Goal: Task Accomplishment & Management: Complete application form

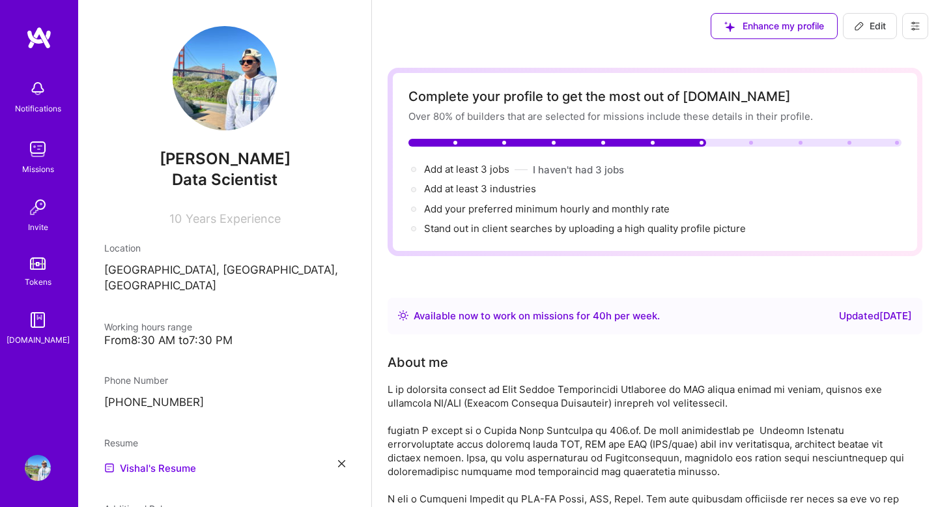
scroll to position [1495, 0]
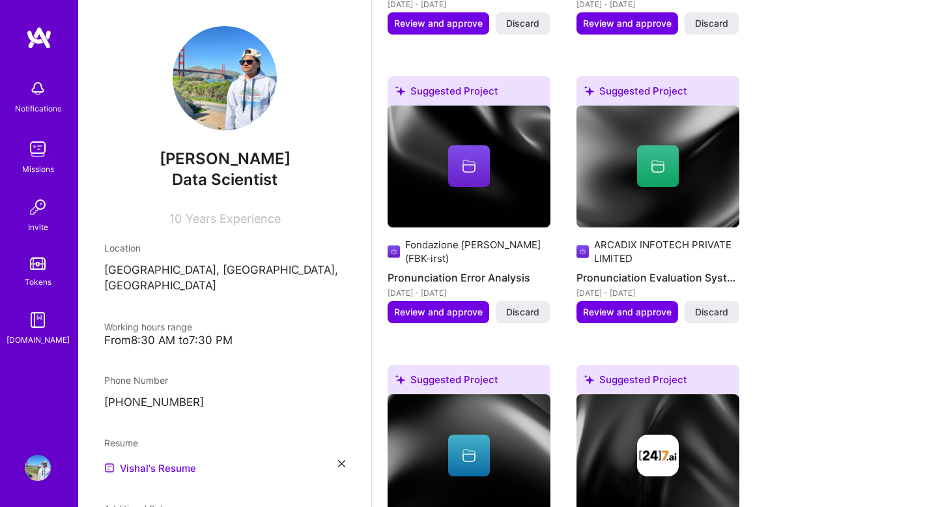
click at [466, 156] on div at bounding box center [469, 166] width 42 height 42
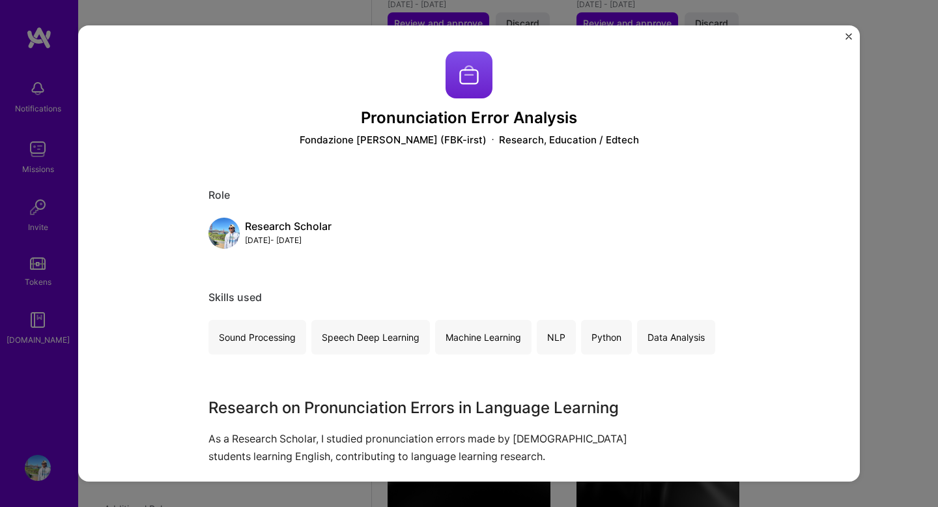
click at [850, 35] on img "Close" at bounding box center [848, 36] width 7 height 7
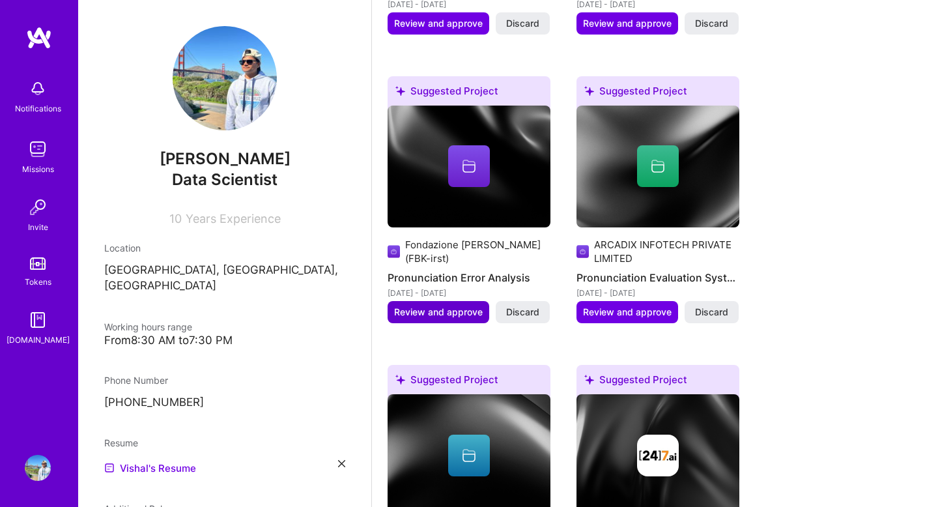
click at [432, 315] on span "Review and approve" at bounding box center [438, 311] width 89 height 13
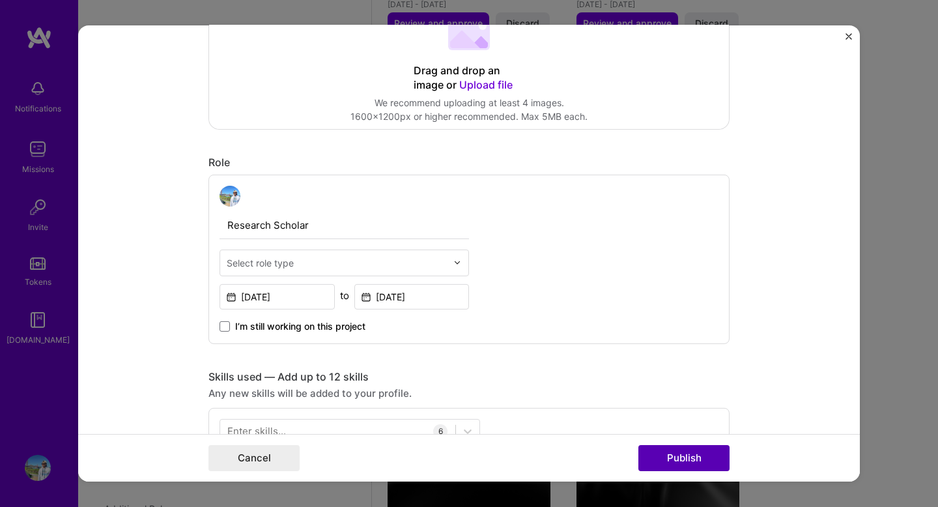
click at [684, 459] on button "Publish" at bounding box center [683, 458] width 91 height 26
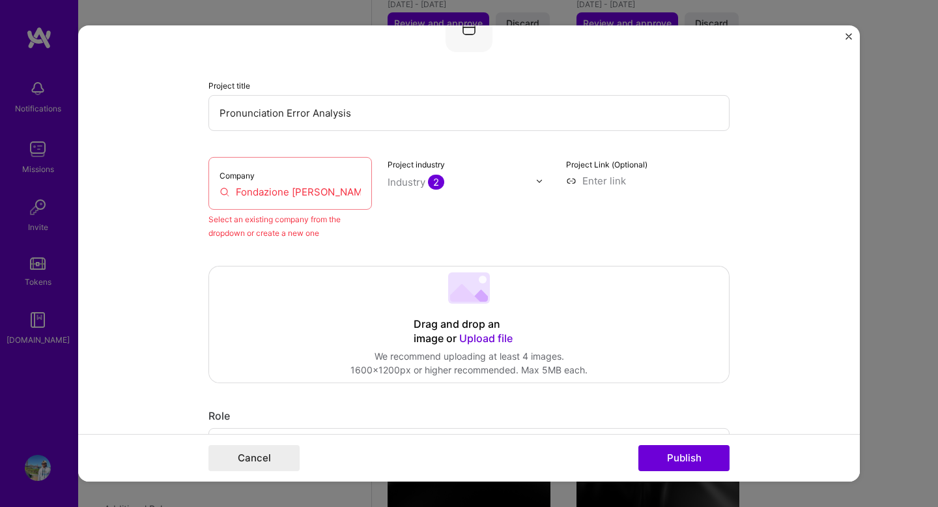
scroll to position [60, 0]
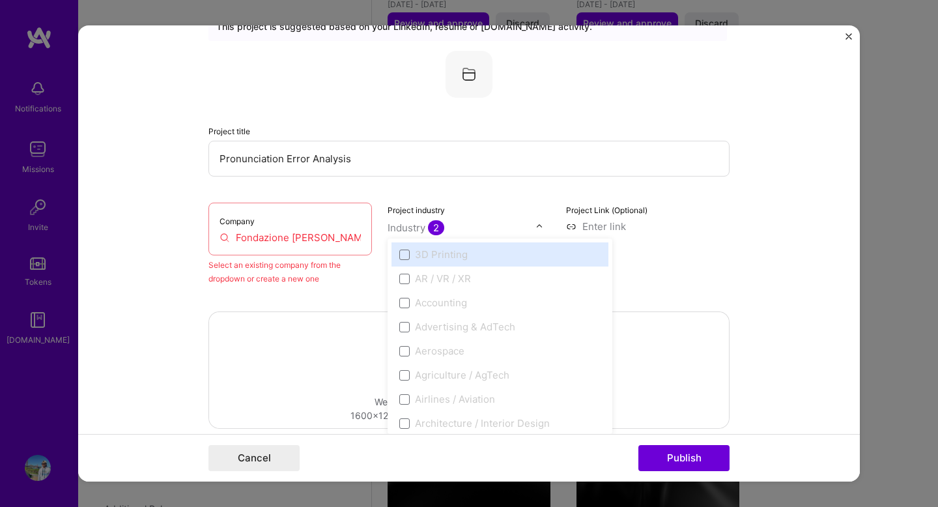
click at [422, 234] on div "Industry 2" at bounding box center [415, 228] width 57 height 14
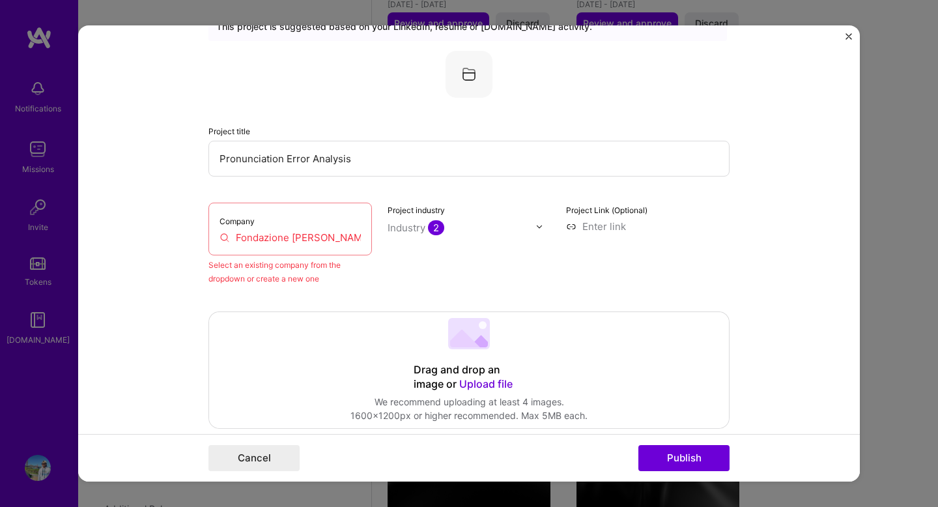
click at [207, 329] on form "Editing suggested project This project is suggested based on your LinkedIn, res…" at bounding box center [468, 253] width 781 height 456
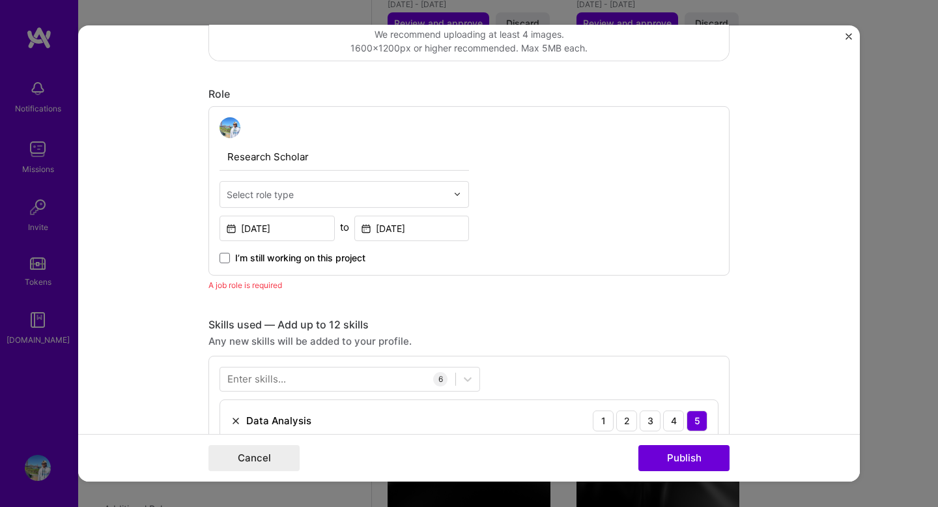
scroll to position [436, 0]
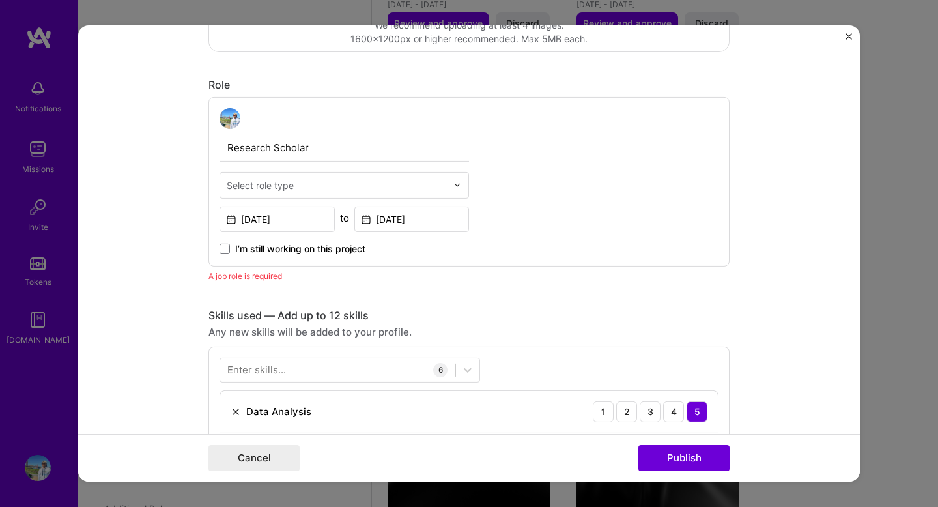
click at [330, 186] on input "text" at bounding box center [337, 185] width 220 height 14
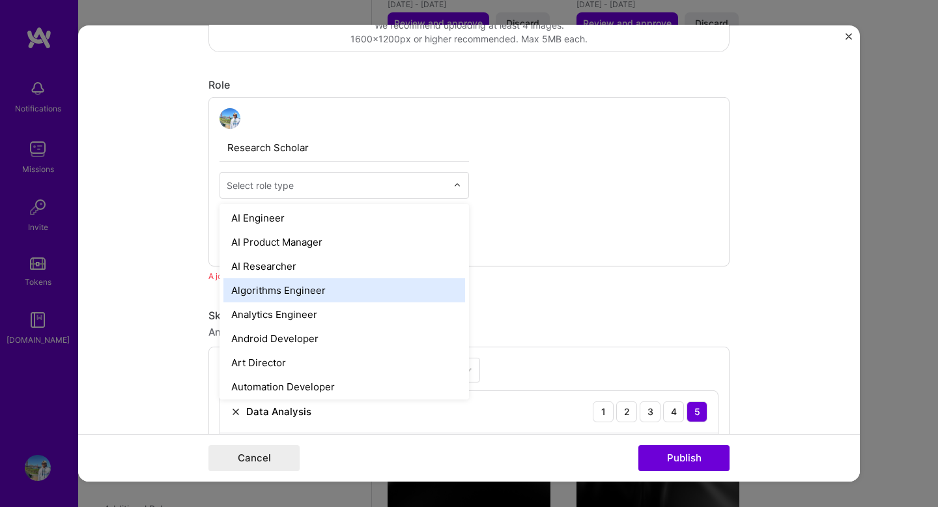
scroll to position [31, 0]
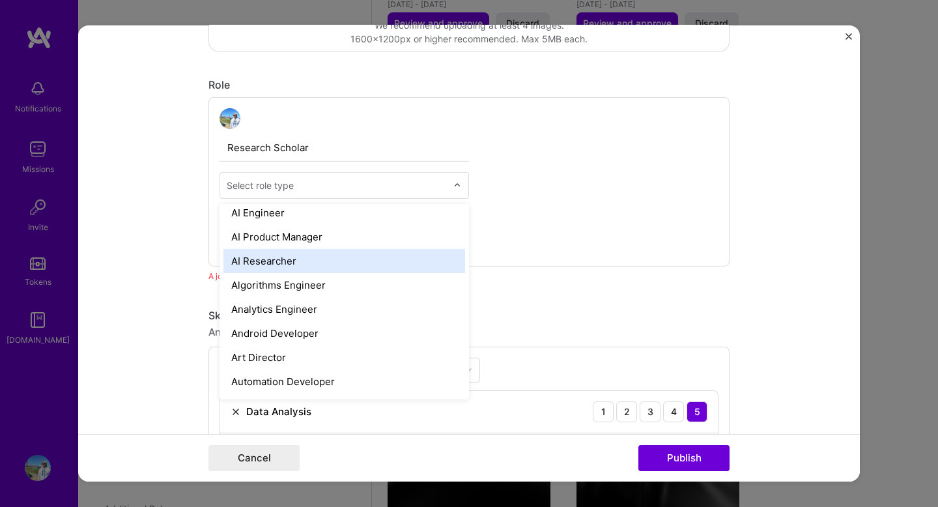
click at [284, 255] on div "AI Researcher" at bounding box center [344, 261] width 242 height 24
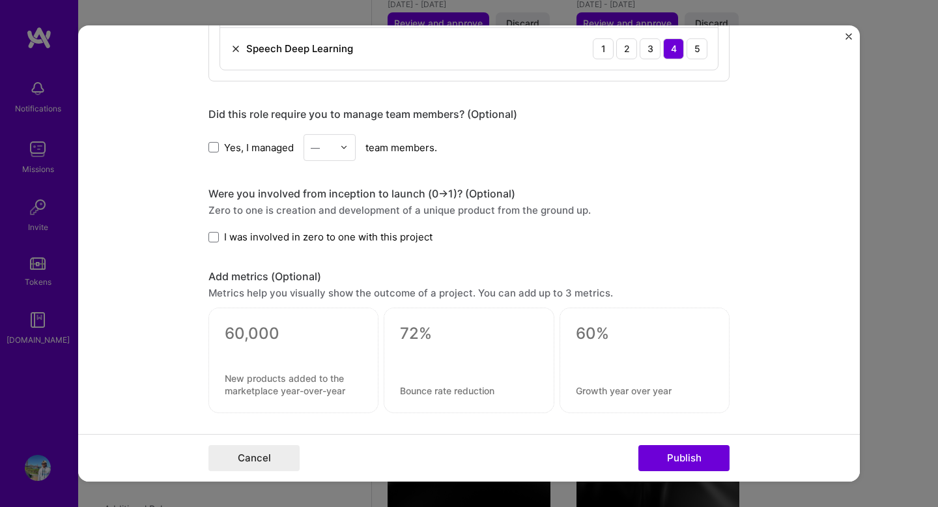
scroll to position [1028, 0]
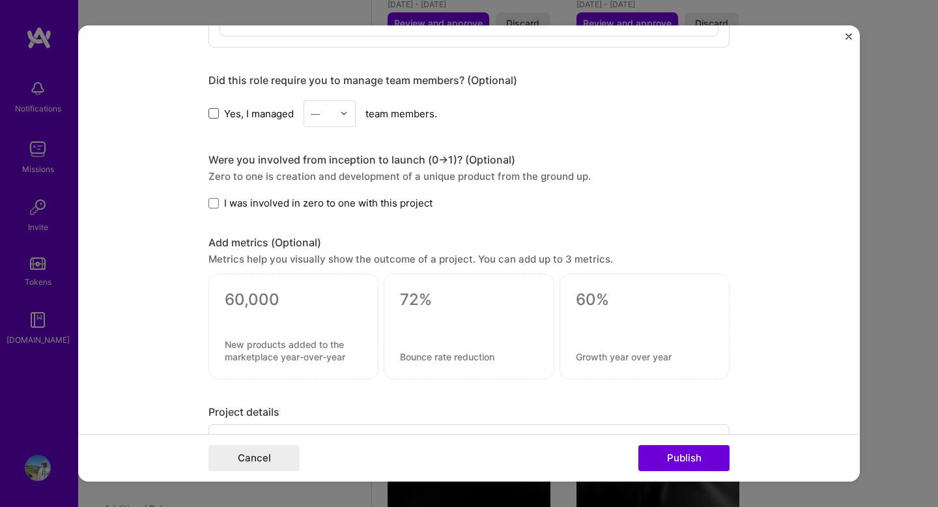
click at [214, 113] on span at bounding box center [213, 113] width 10 height 10
click at [0, 0] on input "Yes, I managed" at bounding box center [0, 0] width 0 height 0
click at [331, 106] on div at bounding box center [322, 113] width 23 height 16
click at [323, 193] on div "3" at bounding box center [329, 196] width 44 height 24
click at [143, 221] on form "Editing suggested project This project is suggested based on your LinkedIn, res…" at bounding box center [468, 253] width 781 height 456
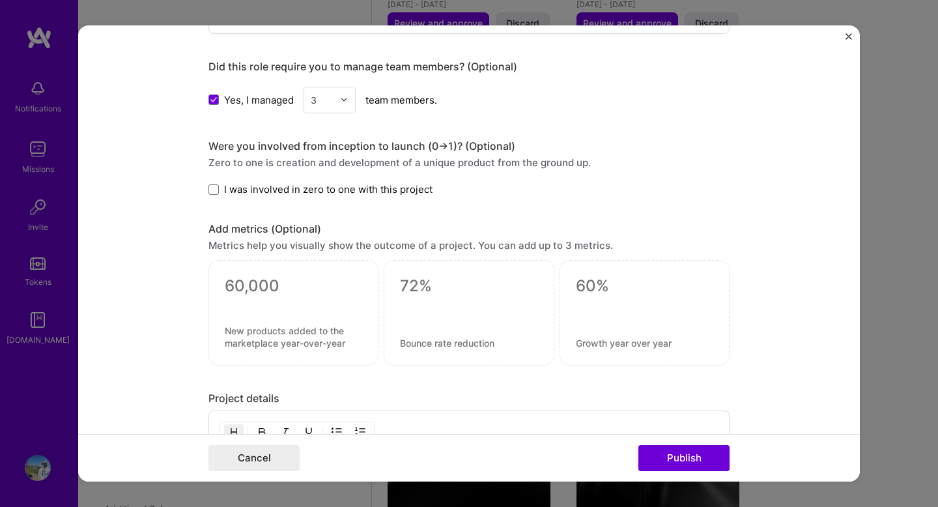
scroll to position [1049, 0]
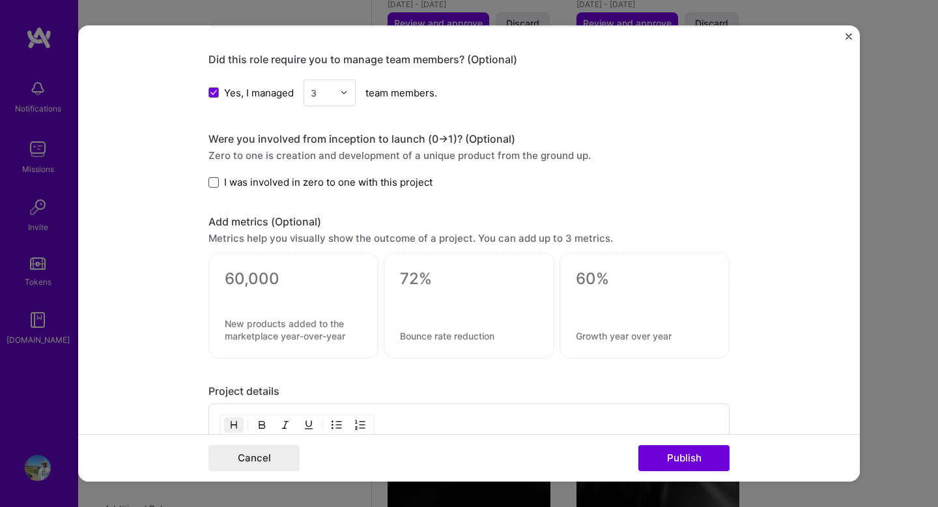
click at [218, 178] on span at bounding box center [213, 182] width 10 height 10
click at [0, 0] on input "I was involved in zero to one with this project" at bounding box center [0, 0] width 0 height 0
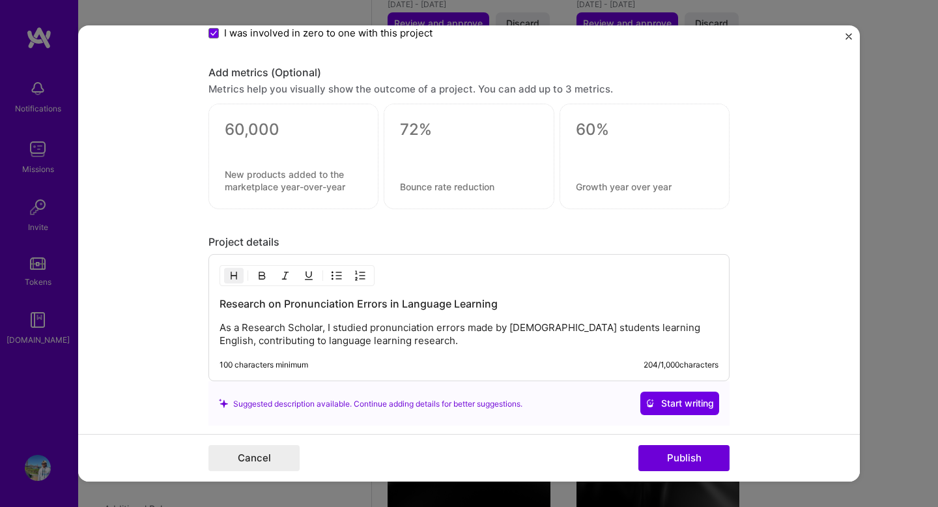
scroll to position [1201, 0]
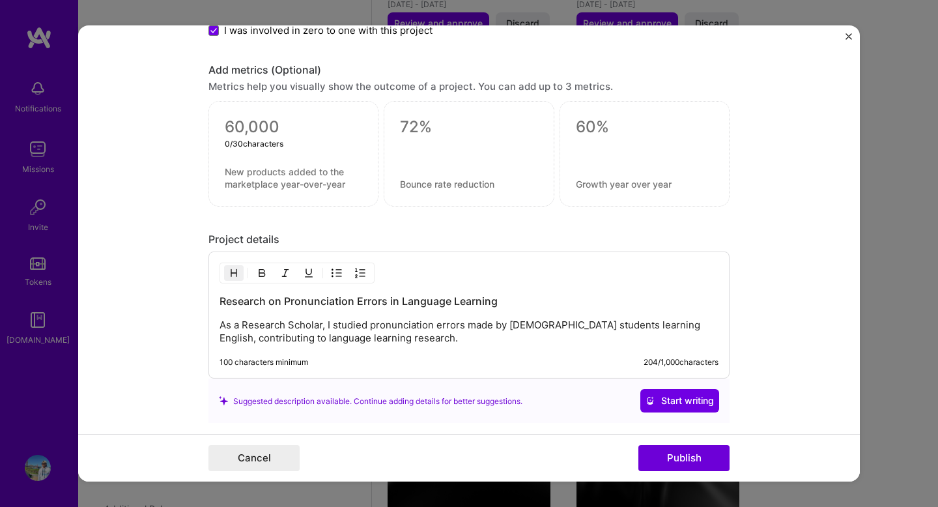
click at [265, 137] on textarea at bounding box center [293, 127] width 137 height 20
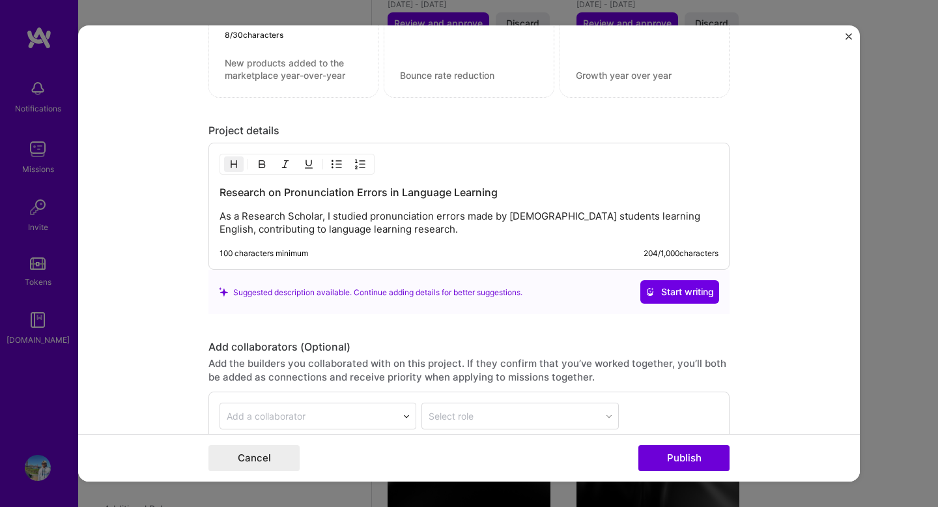
scroll to position [1316, 0]
type textarea "WER 10%"
click at [442, 221] on p "As a Research Scholar, I studied pronunciation errors made by [DEMOGRAPHIC_DATA…" at bounding box center [468, 222] width 499 height 26
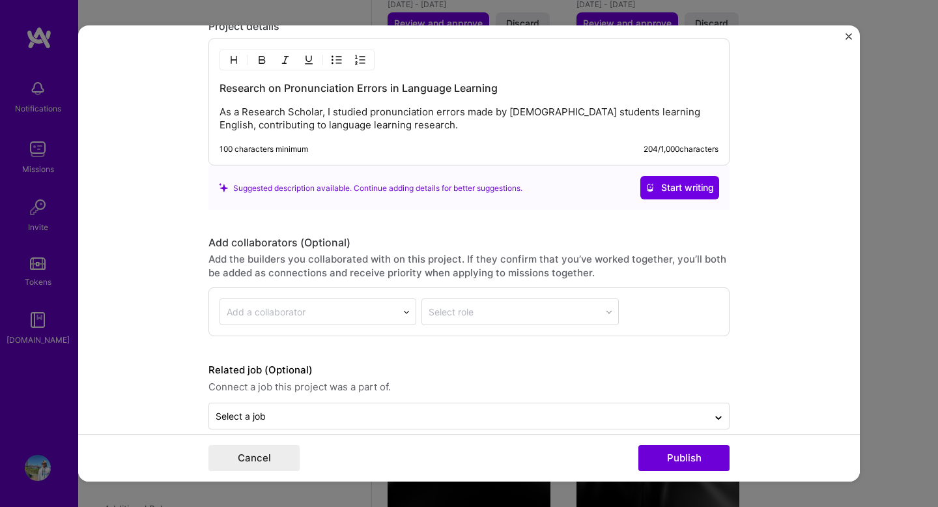
scroll to position [1440, 0]
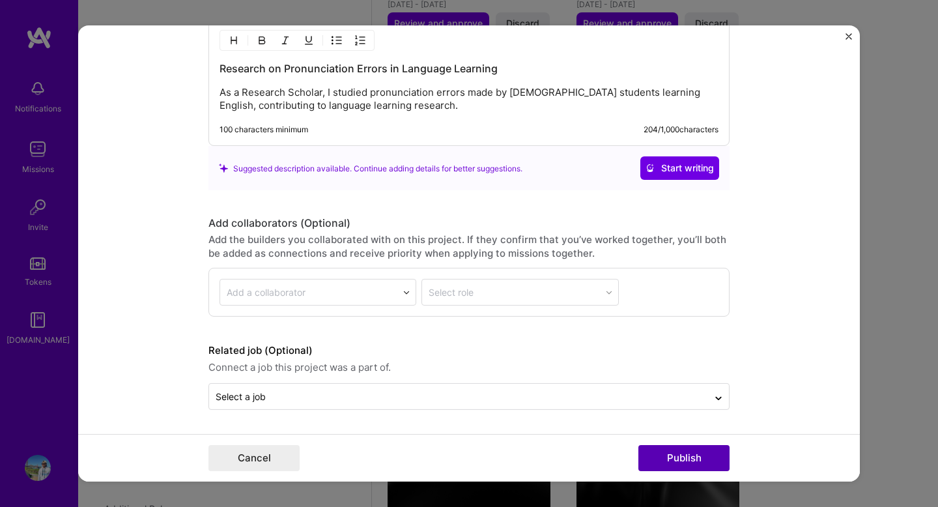
click at [675, 456] on button "Publish" at bounding box center [683, 458] width 91 height 26
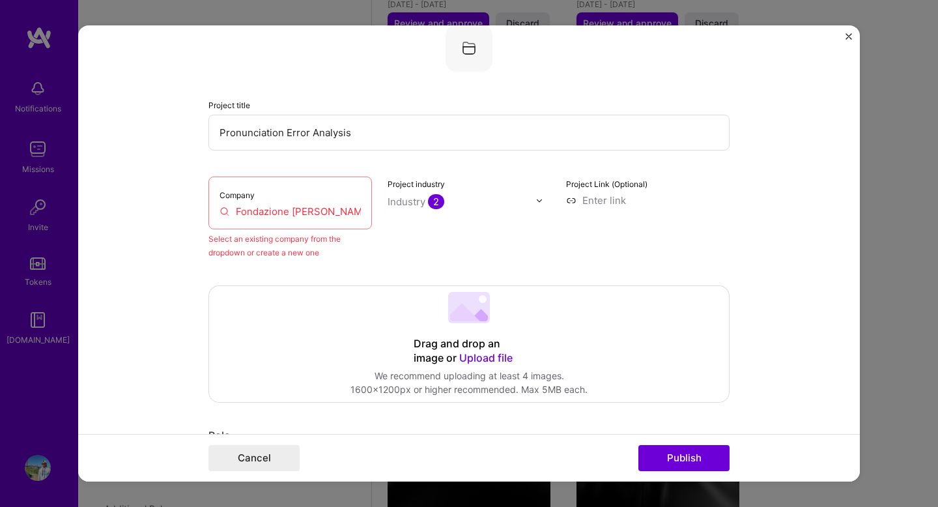
scroll to position [85, 0]
click at [265, 207] on input "Fondazione [PERSON_NAME] (FBK-irst)" at bounding box center [289, 212] width 141 height 14
click at [268, 209] on input "Fondazione [PERSON_NAME] (FBK-irst)" at bounding box center [289, 212] width 141 height 14
click at [316, 217] on input "Fondazione [PERSON_NAME] (FBK-irst)" at bounding box center [289, 212] width 141 height 14
click at [307, 216] on input "Fondazione [PERSON_NAME] (FBK-irst)" at bounding box center [289, 212] width 141 height 14
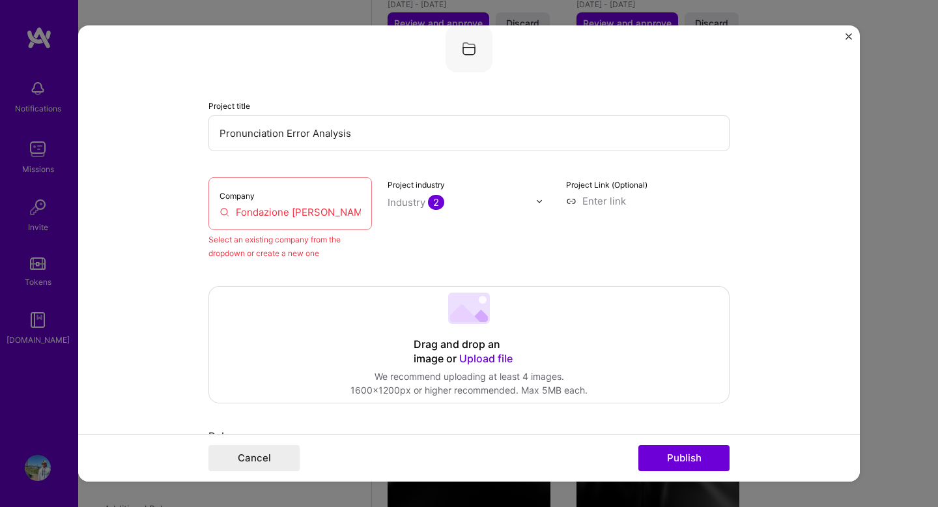
click at [307, 216] on input "Fondazione [PERSON_NAME] (FBK-irst)" at bounding box center [289, 212] width 141 height 14
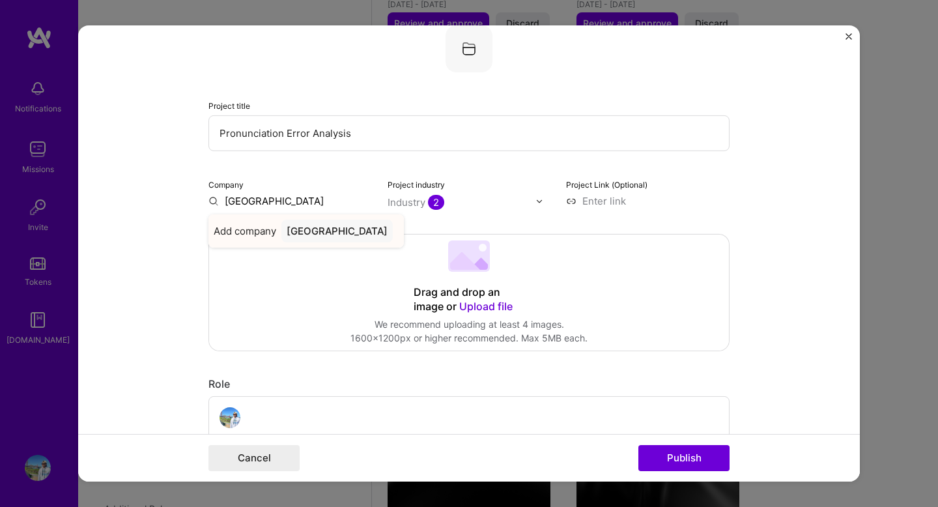
type input "[GEOGRAPHIC_DATA]"
click at [324, 232] on div "[GEOGRAPHIC_DATA]" at bounding box center [336, 230] width 111 height 23
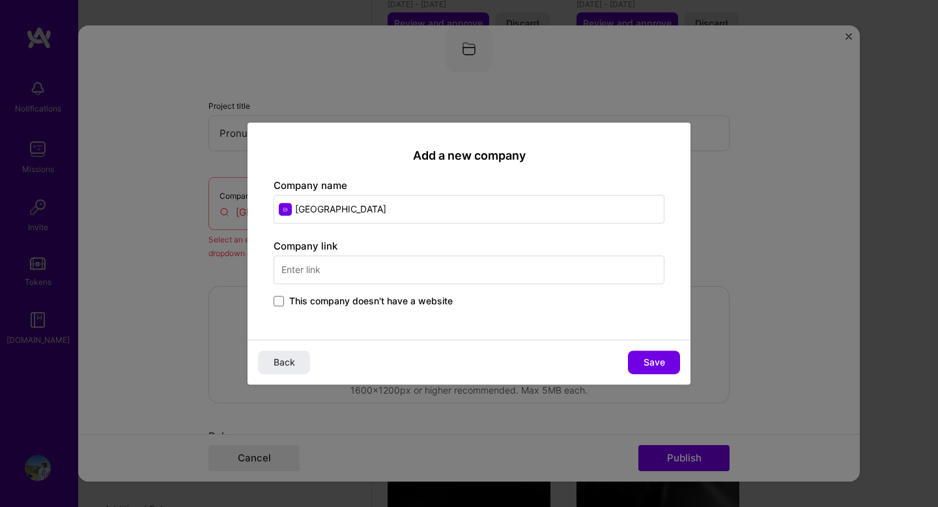
click at [319, 277] on input "text" at bounding box center [469, 269] width 391 height 29
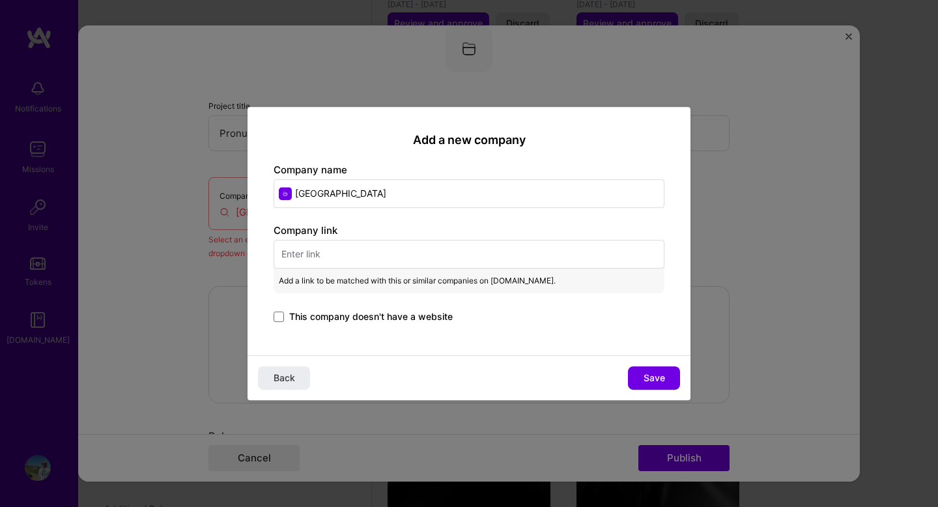
paste input "[URL][DOMAIN_NAME]"
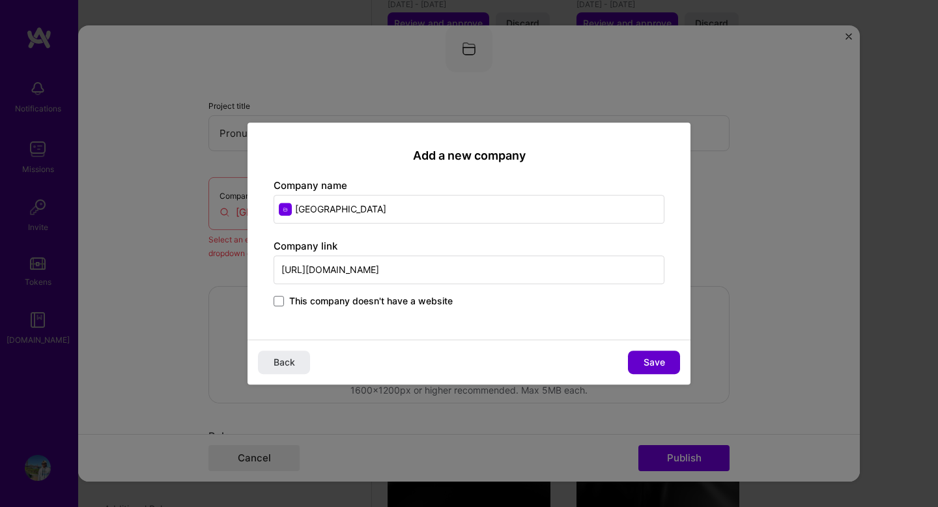
type input "[URL][DOMAIN_NAME]"
click at [646, 354] on button "Save" at bounding box center [654, 361] width 52 height 23
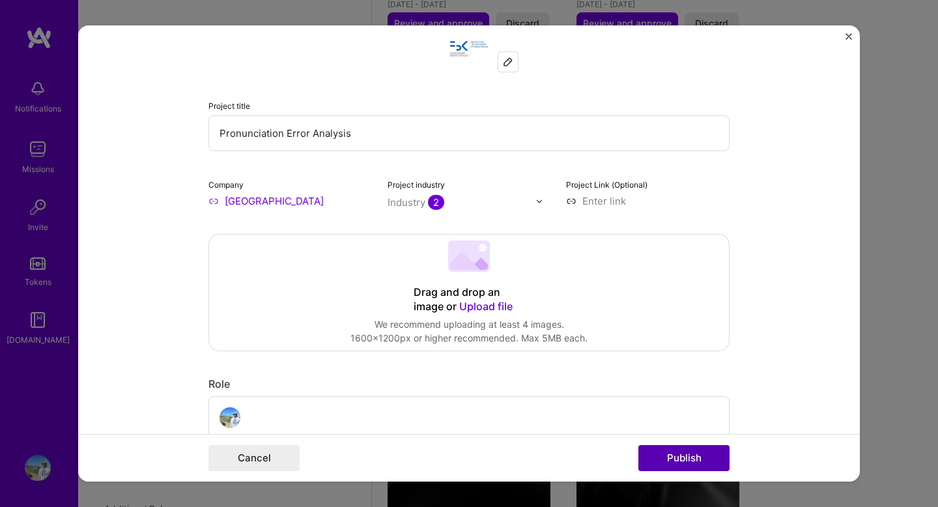
click at [676, 459] on button "Publish" at bounding box center [683, 458] width 91 height 26
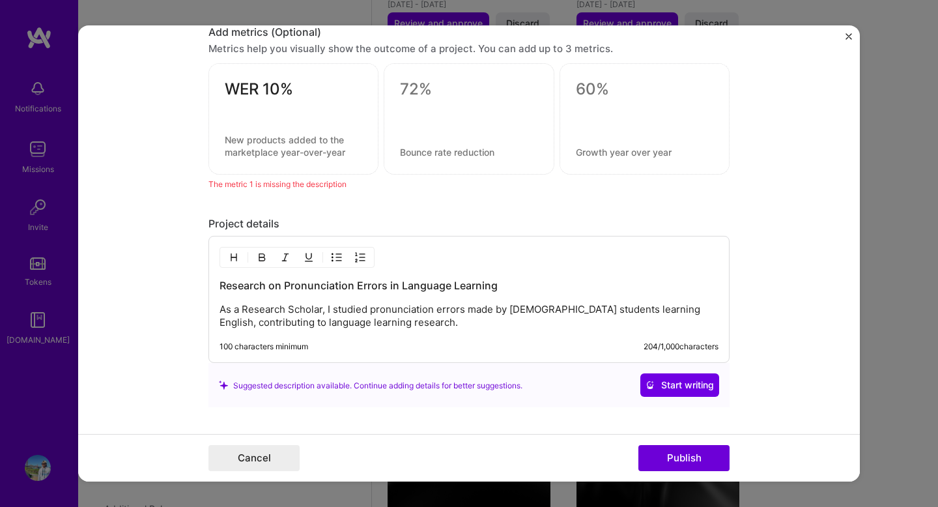
scroll to position [1187, 0]
drag, startPoint x: 210, startPoint y: 180, endPoint x: 376, endPoint y: 178, distance: 166.1
click at [376, 178] on div "The metric 1 is missing the description" at bounding box center [468, 183] width 521 height 14
click at [298, 93] on textarea "WER 10%" at bounding box center [293, 91] width 137 height 25
type textarea "n/a"
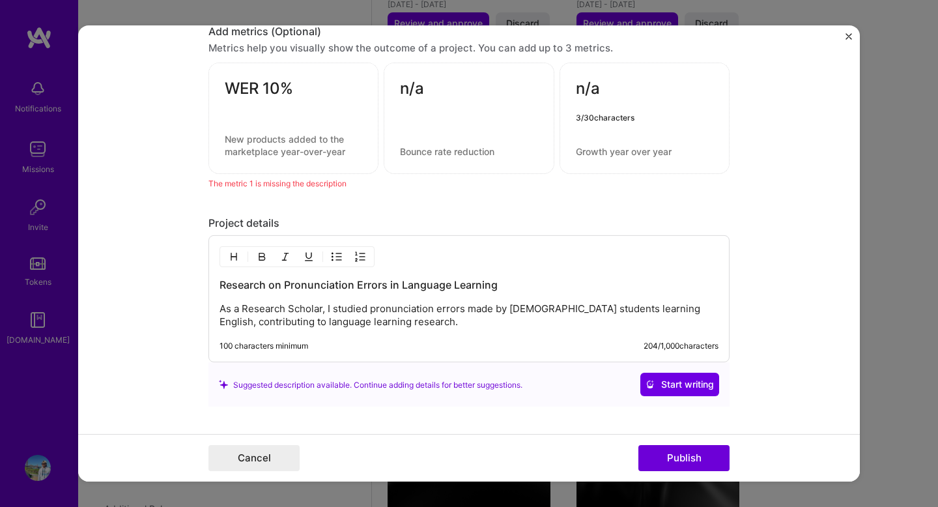
type textarea "n/a"
click at [172, 217] on form "Editing suggested project This project is suggested based on your LinkedIn, res…" at bounding box center [468, 253] width 781 height 456
click at [291, 129] on div "WER 10%" at bounding box center [293, 118] width 170 height 111
click at [302, 105] on div at bounding box center [293, 111] width 137 height 14
click at [296, 89] on textarea "WER 10%" at bounding box center [293, 91] width 137 height 25
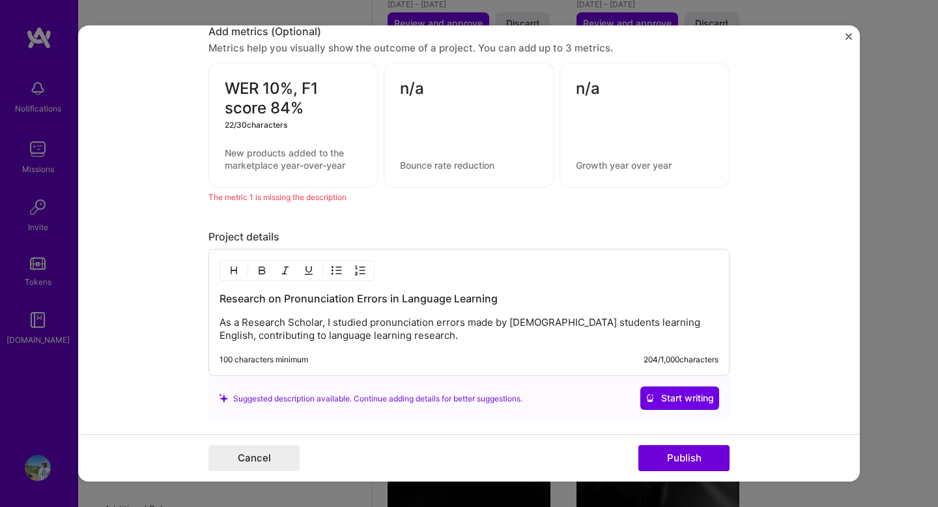
type textarea "WER 10%, F1 score 84%"
click at [681, 465] on button "Publish" at bounding box center [683, 458] width 91 height 26
click at [684, 458] on button "Publish" at bounding box center [683, 458] width 91 height 26
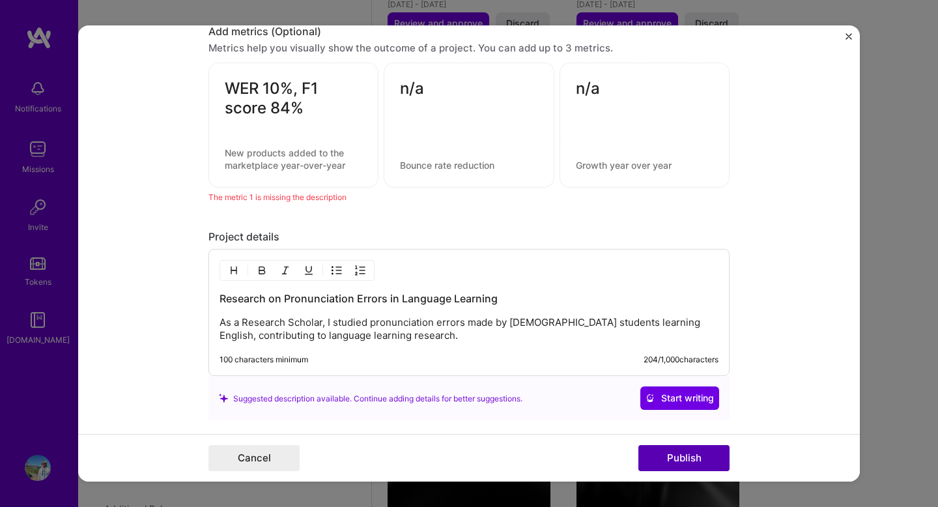
click at [684, 458] on button "Publish" at bounding box center [683, 458] width 91 height 26
drag, startPoint x: 225, startPoint y: 154, endPoint x: 355, endPoint y: 171, distance: 131.3
click at [355, 171] on textarea at bounding box center [293, 159] width 137 height 25
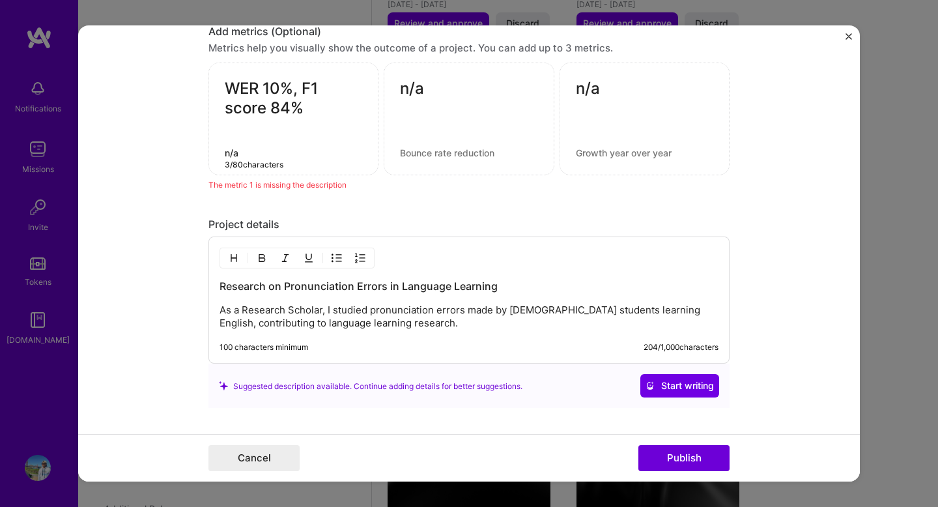
type textarea "n/a"
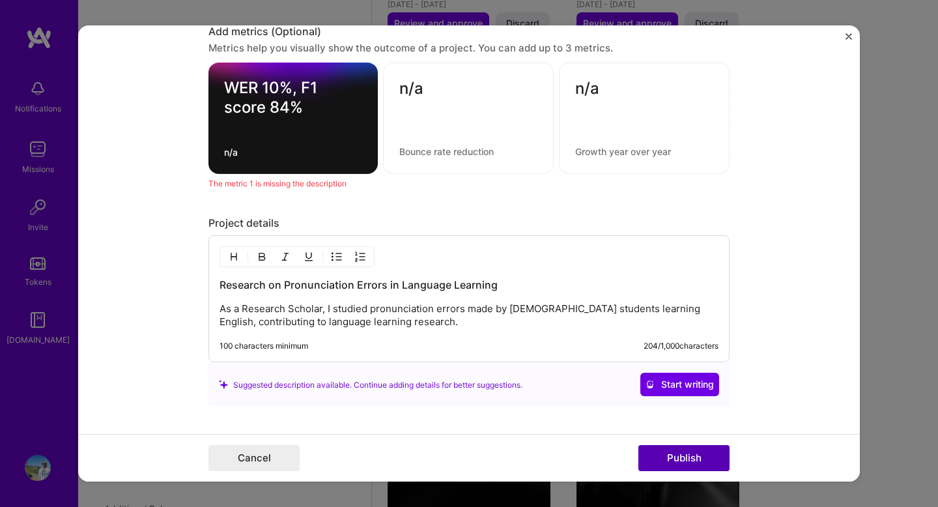
click at [675, 451] on button "Publish" at bounding box center [683, 458] width 91 height 26
click at [677, 456] on button "Publish" at bounding box center [683, 458] width 91 height 26
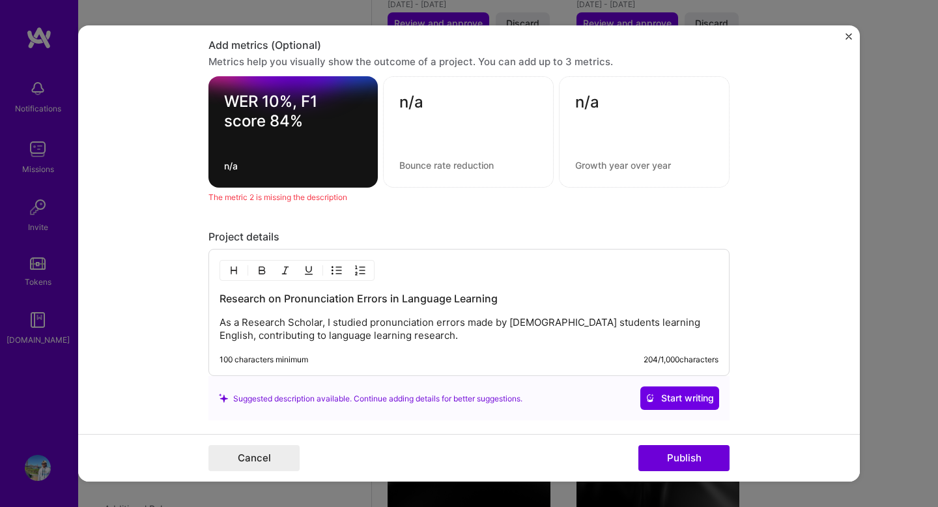
scroll to position [1113, 0]
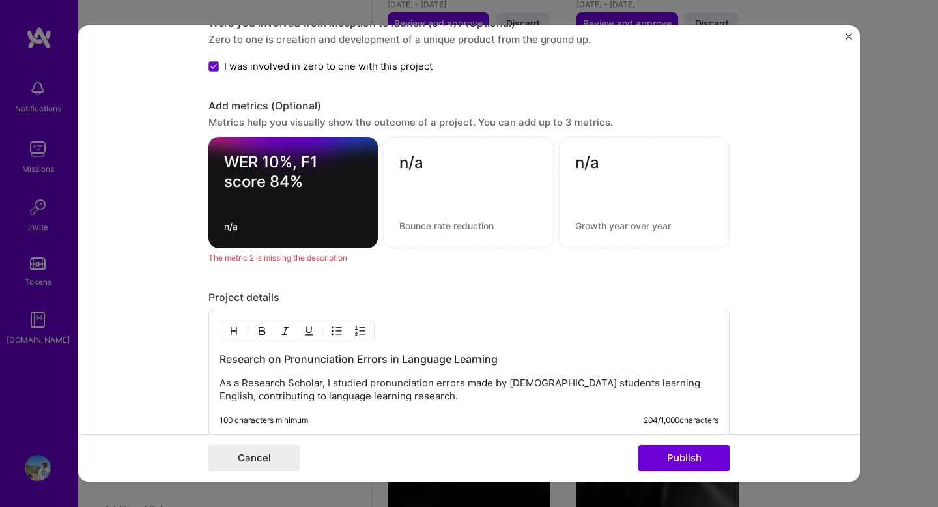
click at [442, 176] on textarea "n/a" at bounding box center [468, 165] width 138 height 25
click at [583, 185] on div at bounding box center [644, 192] width 138 height 14
click at [441, 207] on div "n/a" at bounding box center [468, 192] width 171 height 111
click at [423, 176] on textarea "n/a" at bounding box center [468, 165] width 138 height 25
click at [415, 225] on textarea at bounding box center [468, 225] width 138 height 12
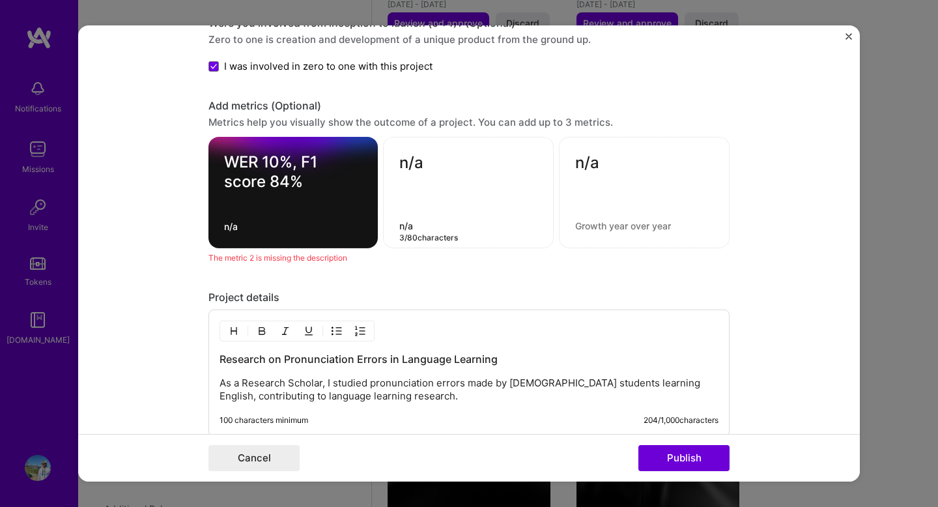
type textarea "n/a"
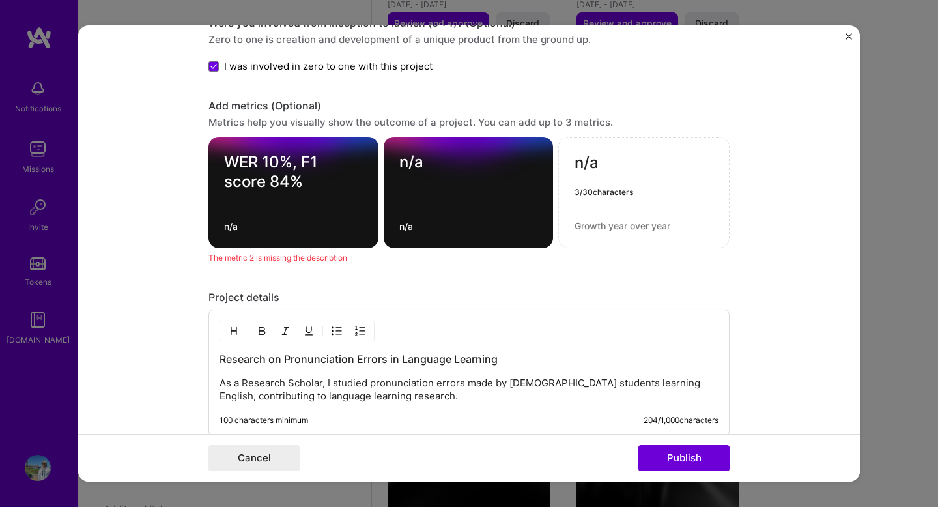
click at [586, 226] on textarea at bounding box center [643, 225] width 139 height 12
type textarea "n/a"
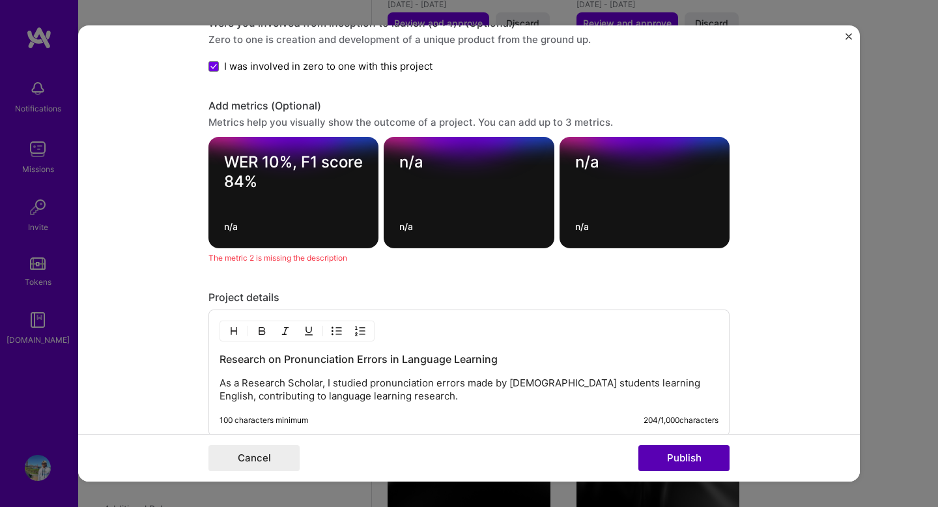
click at [692, 462] on button "Publish" at bounding box center [683, 458] width 91 height 26
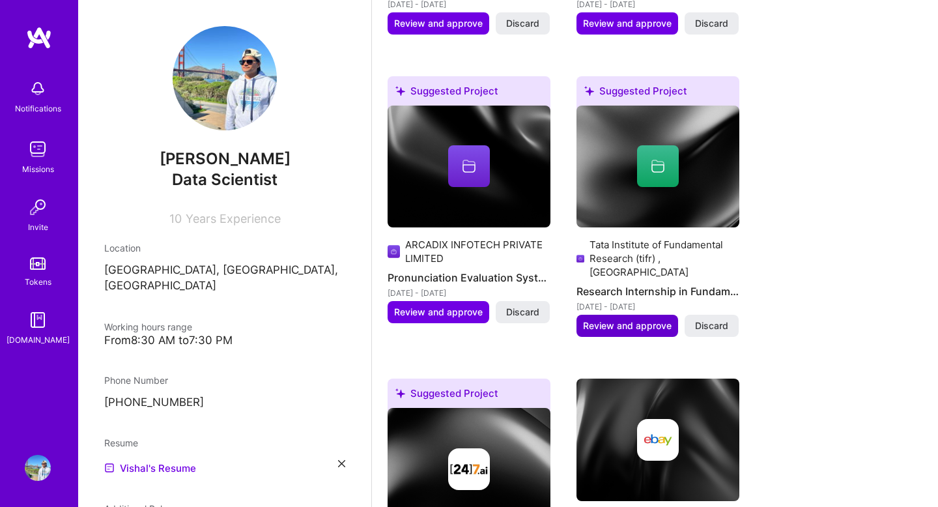
click at [611, 319] on span "Review and approve" at bounding box center [627, 325] width 89 height 13
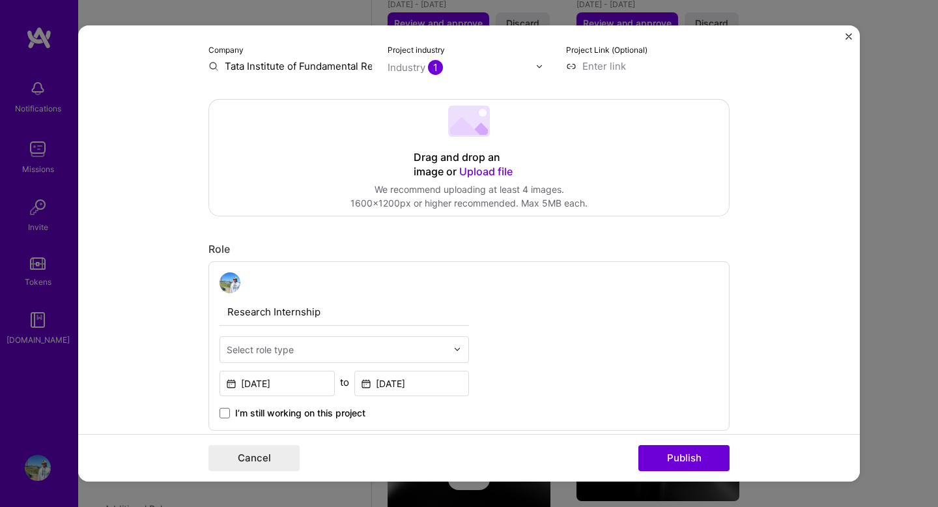
scroll to position [0, 0]
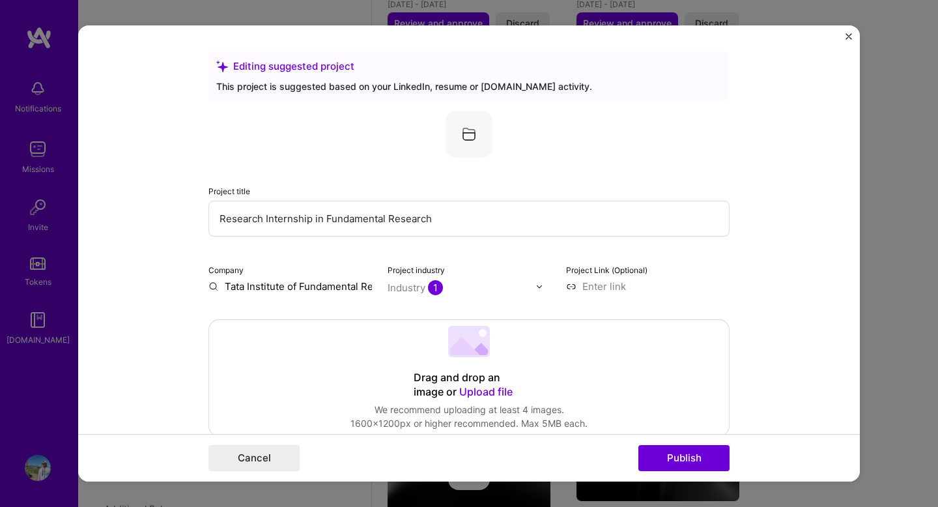
click at [848, 33] on img "Close" at bounding box center [848, 36] width 7 height 7
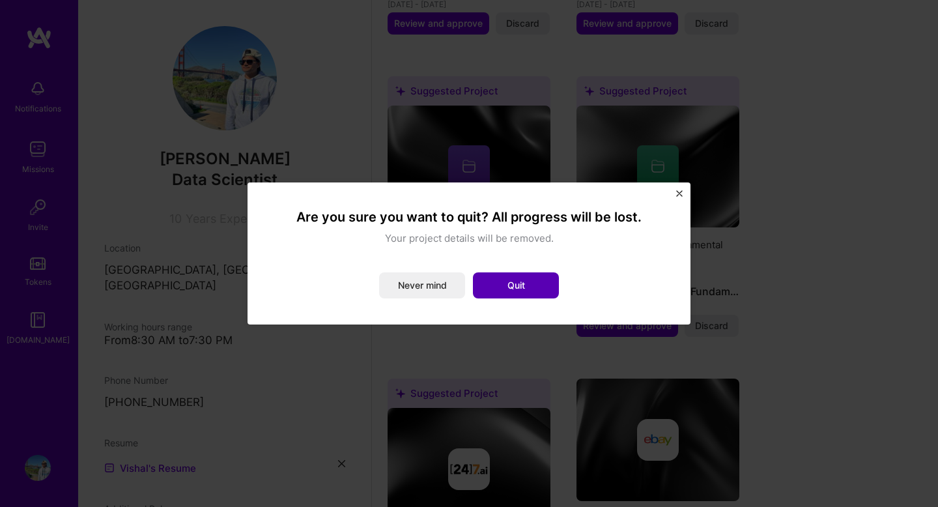
click at [498, 283] on button "Quit" at bounding box center [516, 285] width 86 height 26
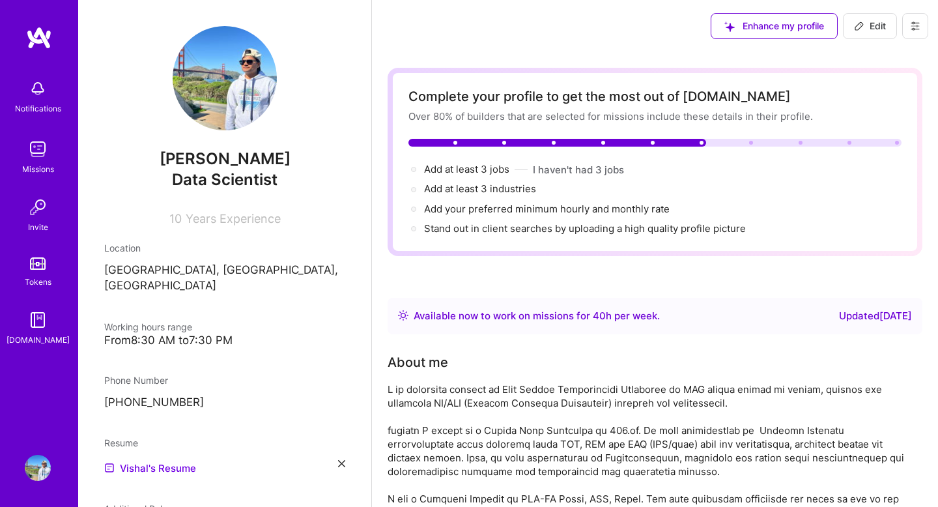
click at [31, 33] on img at bounding box center [39, 37] width 26 height 23
click at [45, 44] on img at bounding box center [39, 37] width 26 height 23
click at [45, 92] on img at bounding box center [38, 89] width 26 height 26
click at [35, 148] on img at bounding box center [38, 149] width 26 height 26
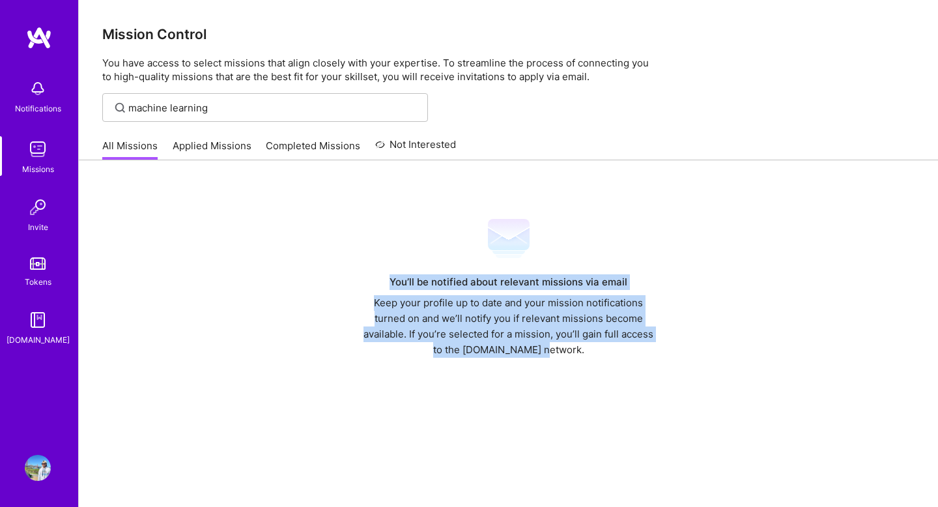
drag, startPoint x: 379, startPoint y: 279, endPoint x: 589, endPoint y: 350, distance: 221.4
click at [589, 350] on div "You’ll be notified about relevant missions via email Keep your profile up to da…" at bounding box center [508, 288] width 301 height 140
click at [452, 356] on div "Keep your profile up to date and your mission notifications turned on and we’ll…" at bounding box center [508, 326] width 301 height 63
drag, startPoint x: 382, startPoint y: 303, endPoint x: 591, endPoint y: 395, distance: 228.6
click at [591, 395] on div "You’ll be notified about relevant missions via email Keep your profile up to da…" at bounding box center [508, 362] width 859 height 405
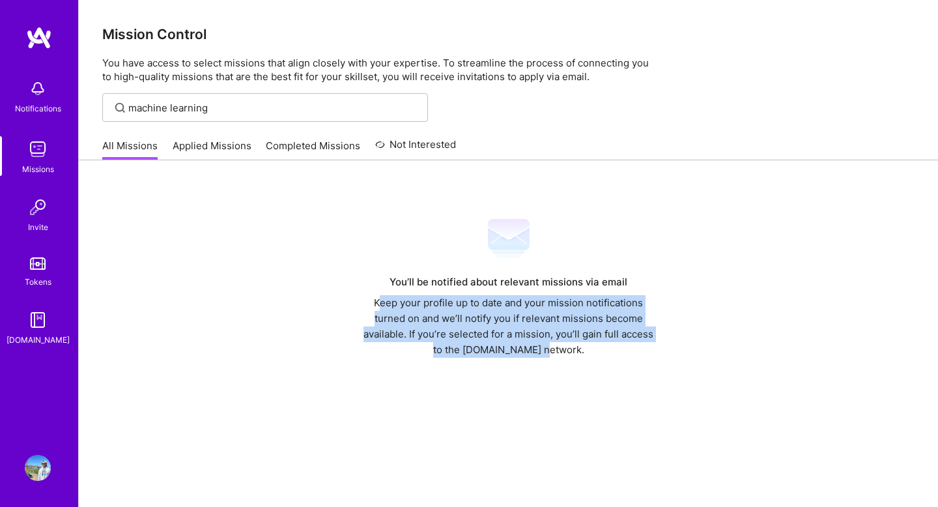
click at [39, 208] on img at bounding box center [38, 207] width 26 height 26
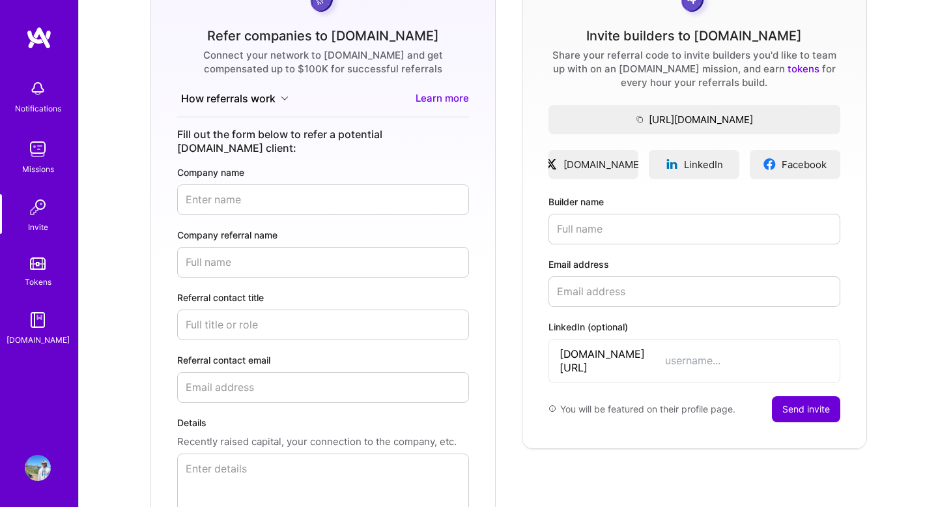
scroll to position [142, 0]
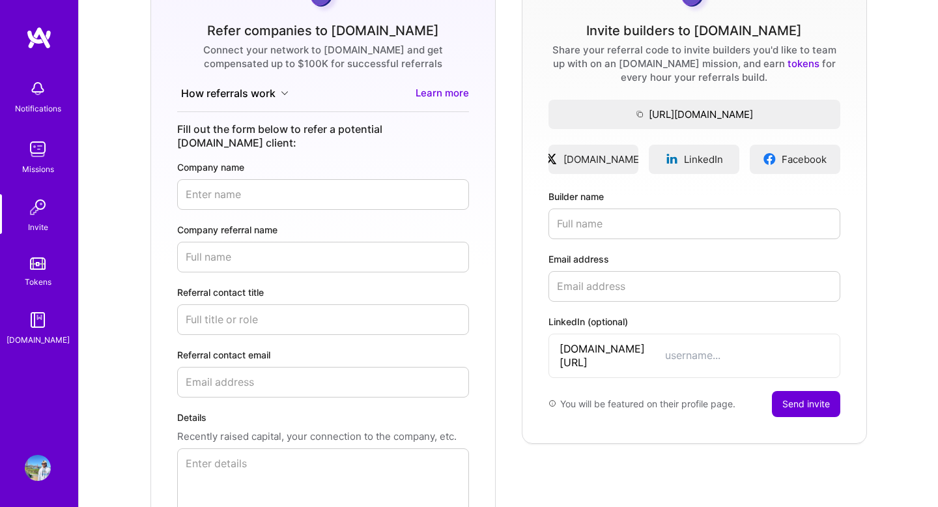
click at [341, 117] on form "Refer companies to [DOMAIN_NAME] Connect your network to [DOMAIN_NAME] and get …" at bounding box center [322, 267] width 345 height 630
click at [32, 264] on img at bounding box center [38, 263] width 16 height 12
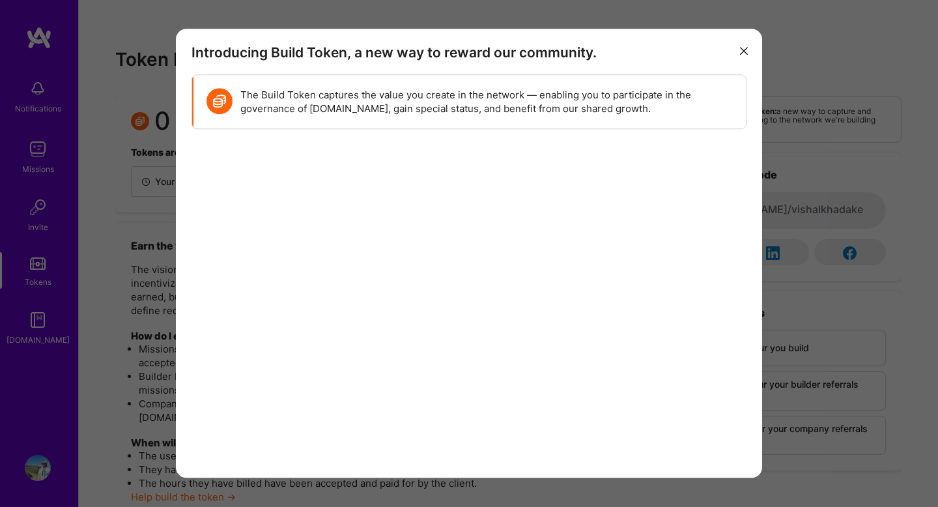
click at [745, 51] on icon "modal" at bounding box center [744, 51] width 8 height 8
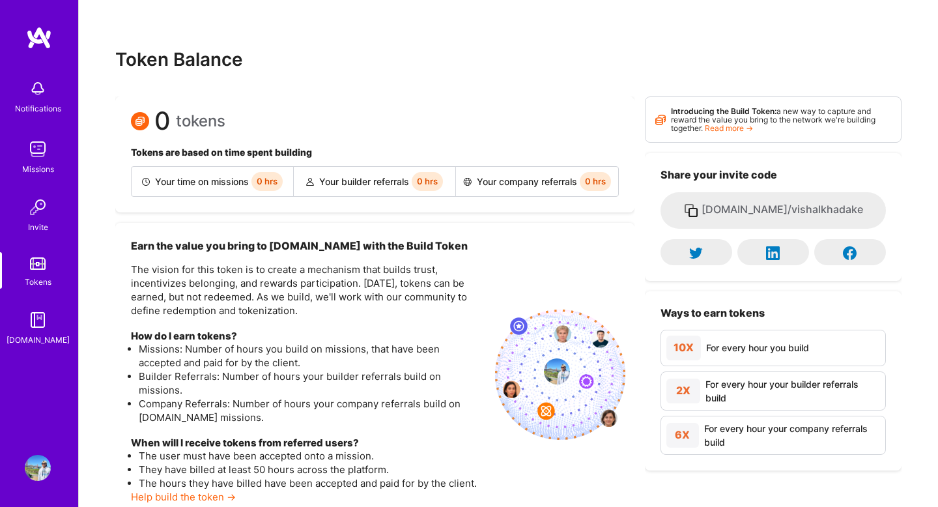
click at [35, 313] on img at bounding box center [38, 320] width 26 height 26
